Goal: Find specific page/section: Find specific page/section

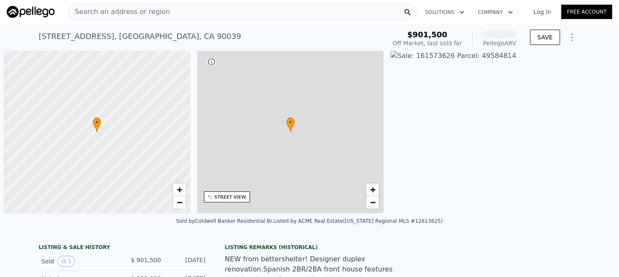
scroll to position [0, 3]
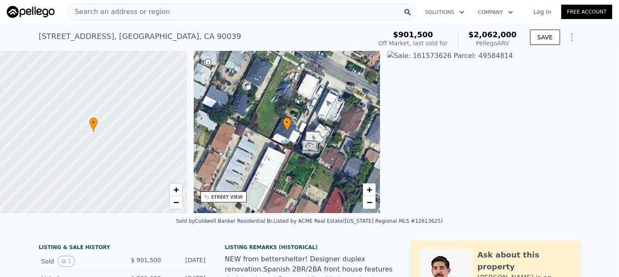
click at [170, 12] on div "Search an address or region" at bounding box center [242, 11] width 349 height 17
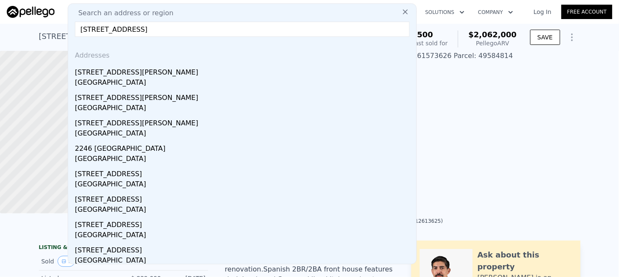
drag, startPoint x: 210, startPoint y: 24, endPoint x: 124, endPoint y: 28, distance: 85.9
click at [124, 28] on input "[STREET_ADDRESS]" at bounding box center [242, 29] width 334 height 15
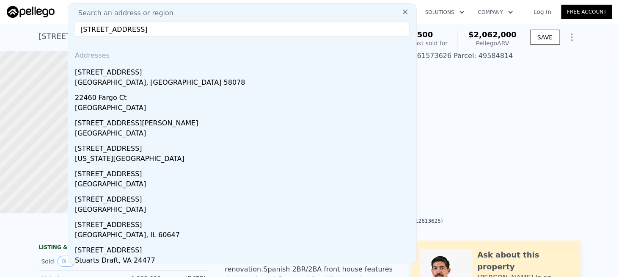
type input "[STREET_ADDRESS]"
click at [401, 14] on icon at bounding box center [405, 12] width 8 height 8
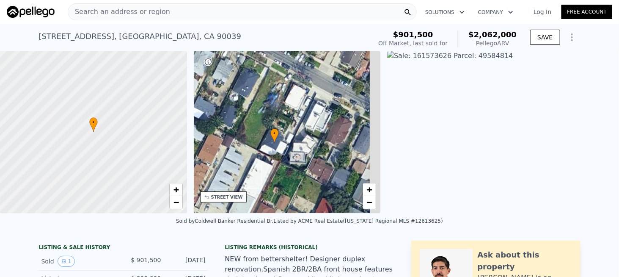
drag, startPoint x: 310, startPoint y: 98, endPoint x: 304, endPoint y: 105, distance: 9.3
click at [306, 103] on div "• + −" at bounding box center [287, 132] width 187 height 162
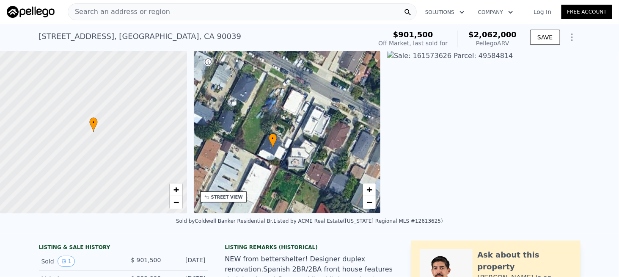
drag, startPoint x: 292, startPoint y: 108, endPoint x: 299, endPoint y: 113, distance: 8.5
click at [298, 113] on div "• + −" at bounding box center [287, 132] width 187 height 162
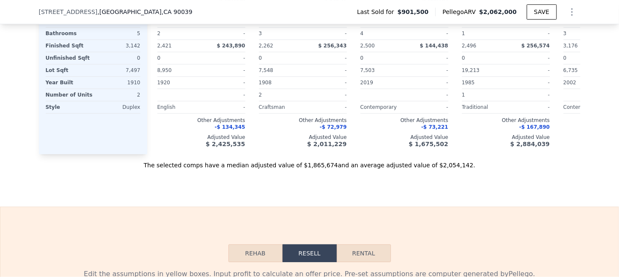
scroll to position [1096, 0]
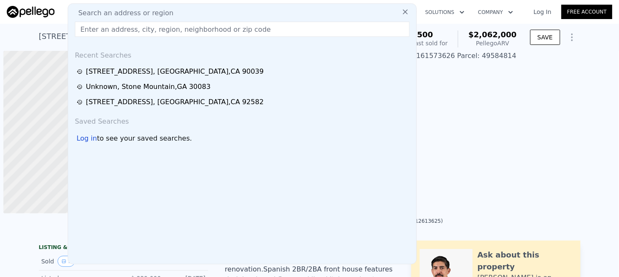
click at [122, 14] on span "Search an address or region" at bounding box center [122, 13] width 102 height 10
click at [117, 29] on input "text" at bounding box center [242, 29] width 334 height 15
paste input "[STREET_ADDRESS]"
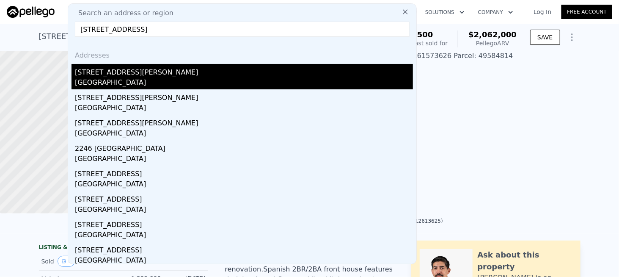
type input "[STREET_ADDRESS]"
click at [105, 77] on div "[GEOGRAPHIC_DATA]" at bounding box center [244, 83] width 338 height 12
